Goal: Task Accomplishment & Management: Manage account settings

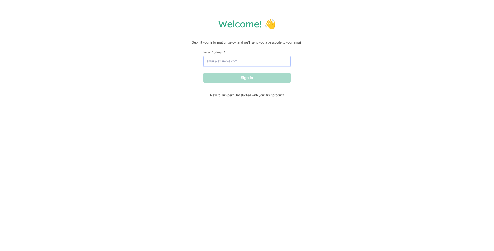
click at [215, 63] on input "Email Address *" at bounding box center [247, 61] width 88 height 10
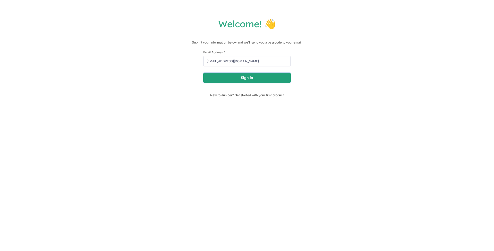
click at [228, 77] on button "Sign in" at bounding box center [247, 78] width 88 height 10
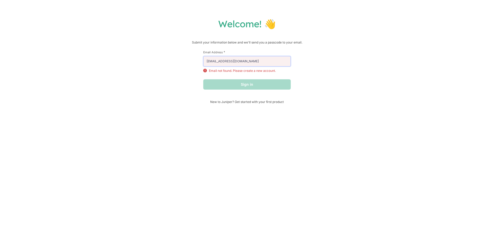
click at [244, 62] on input "[EMAIL_ADDRESS][DOMAIN_NAME]" at bounding box center [247, 61] width 88 height 10
click at [232, 62] on input "[EMAIL_ADDRESS][DOMAIN_NAME]" at bounding box center [247, 61] width 88 height 10
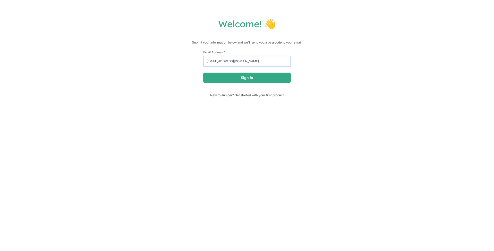
type input "[EMAIL_ADDRESS][DOMAIN_NAME]"
click at [203, 73] on button "Sign in" at bounding box center [247, 78] width 88 height 10
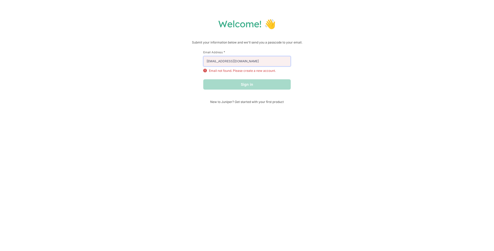
drag, startPoint x: 271, startPoint y: 64, endPoint x: 183, endPoint y: 64, distance: 88.1
click at [183, 64] on div "Welcome! 👋 Submit your information below and we'll send you a passcode to your …" at bounding box center [247, 61] width 484 height 86
